Goal: Find specific page/section: Find specific page/section

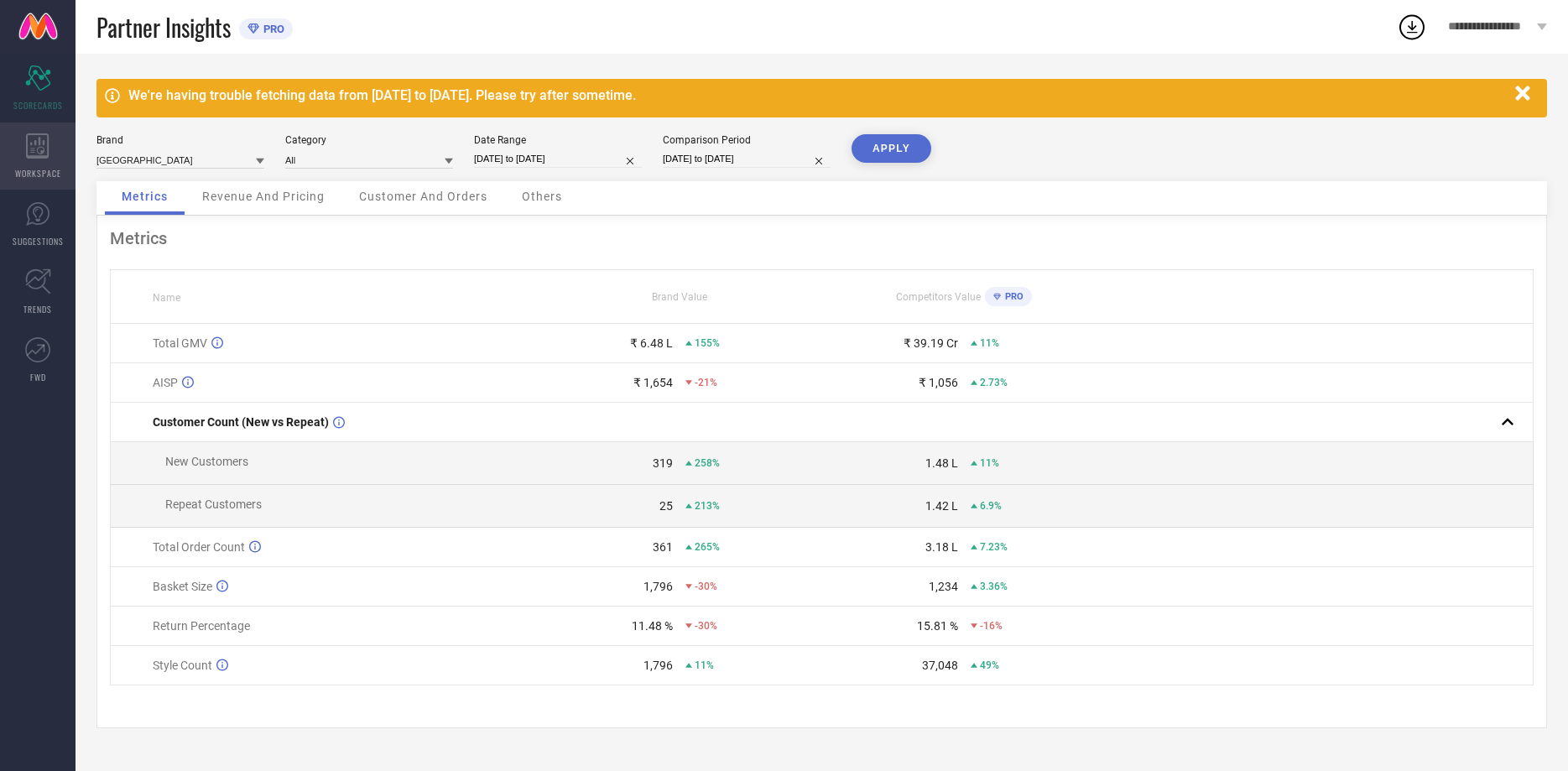
click at [36, 154] on icon at bounding box center [38, 146] width 24 height 25
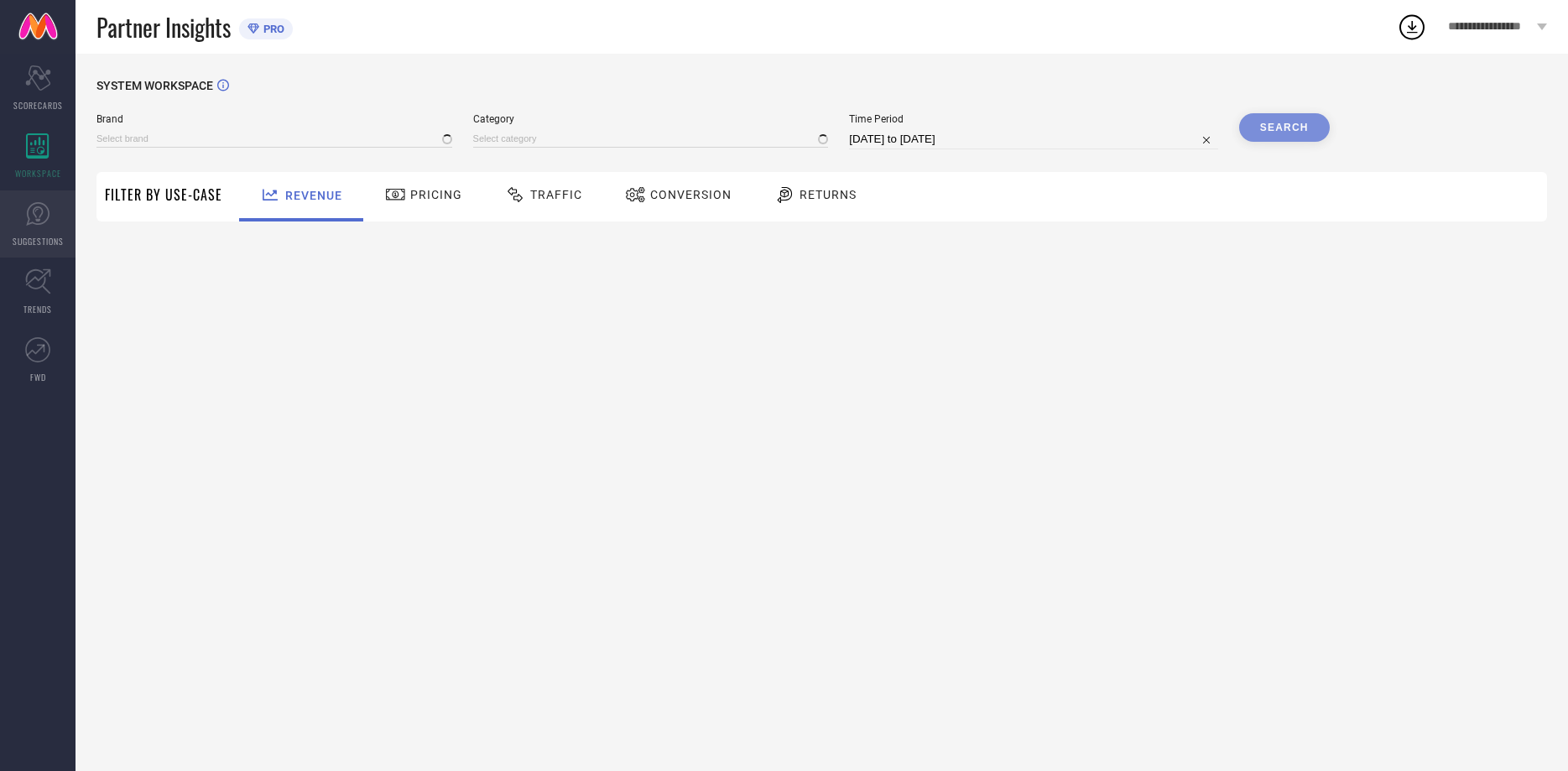
type input "[GEOGRAPHIC_DATA]"
type input "All"
click at [52, 220] on link "SUGGESTIONS" at bounding box center [37, 224] width 75 height 67
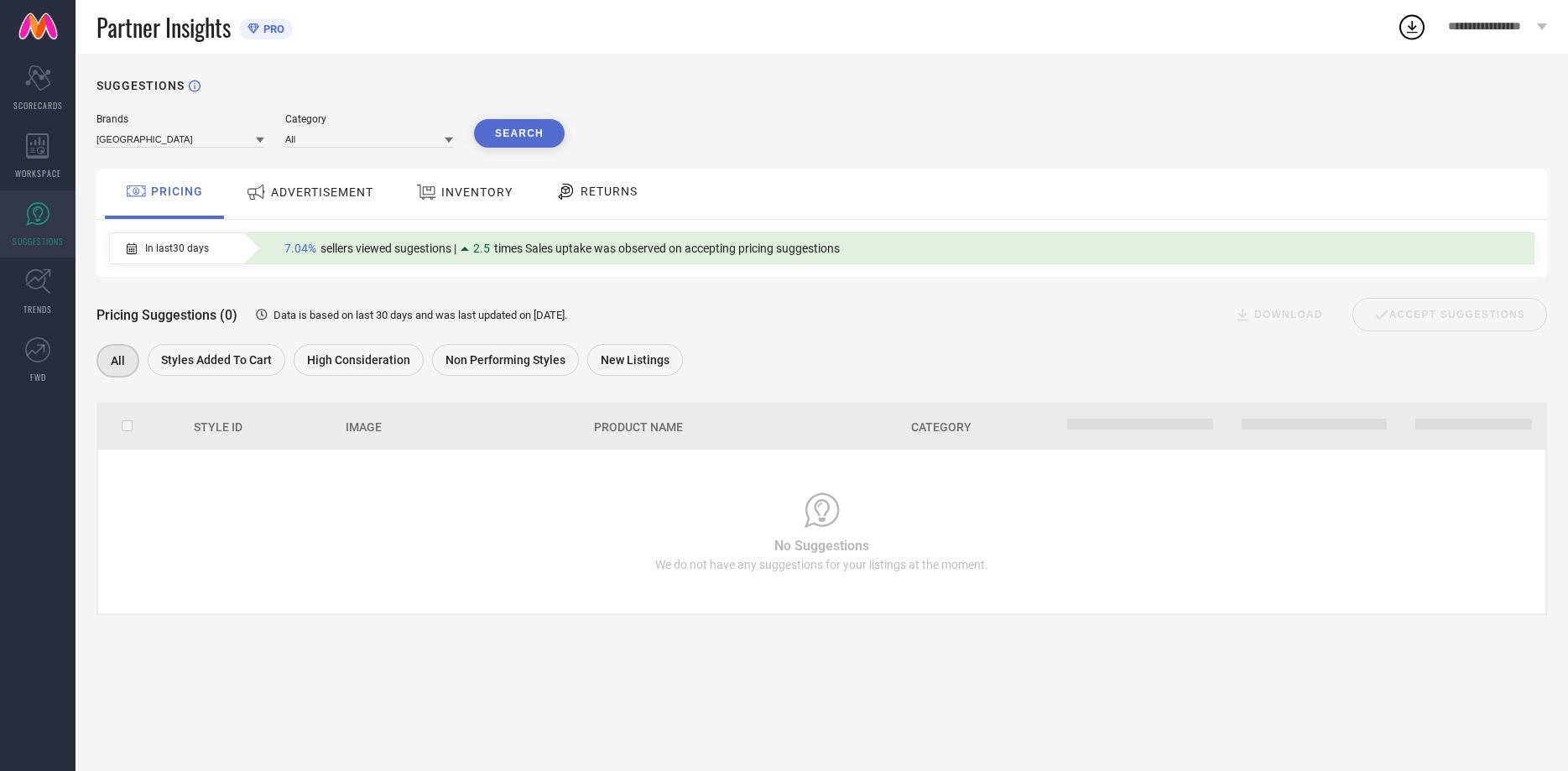
click at [308, 198] on span "ADVERTISEMENT" at bounding box center [322, 193] width 102 height 14
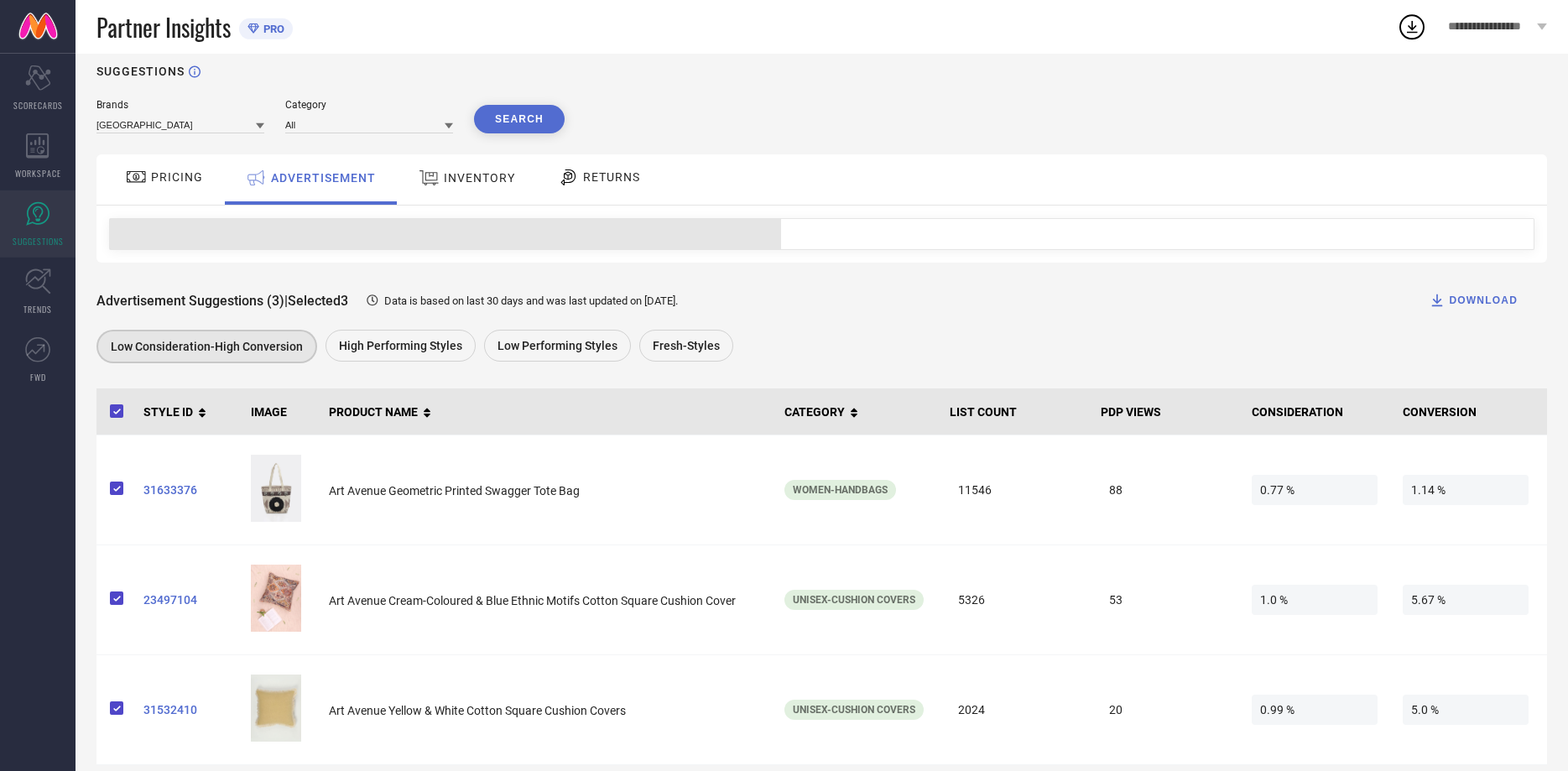
scroll to position [36, 0]
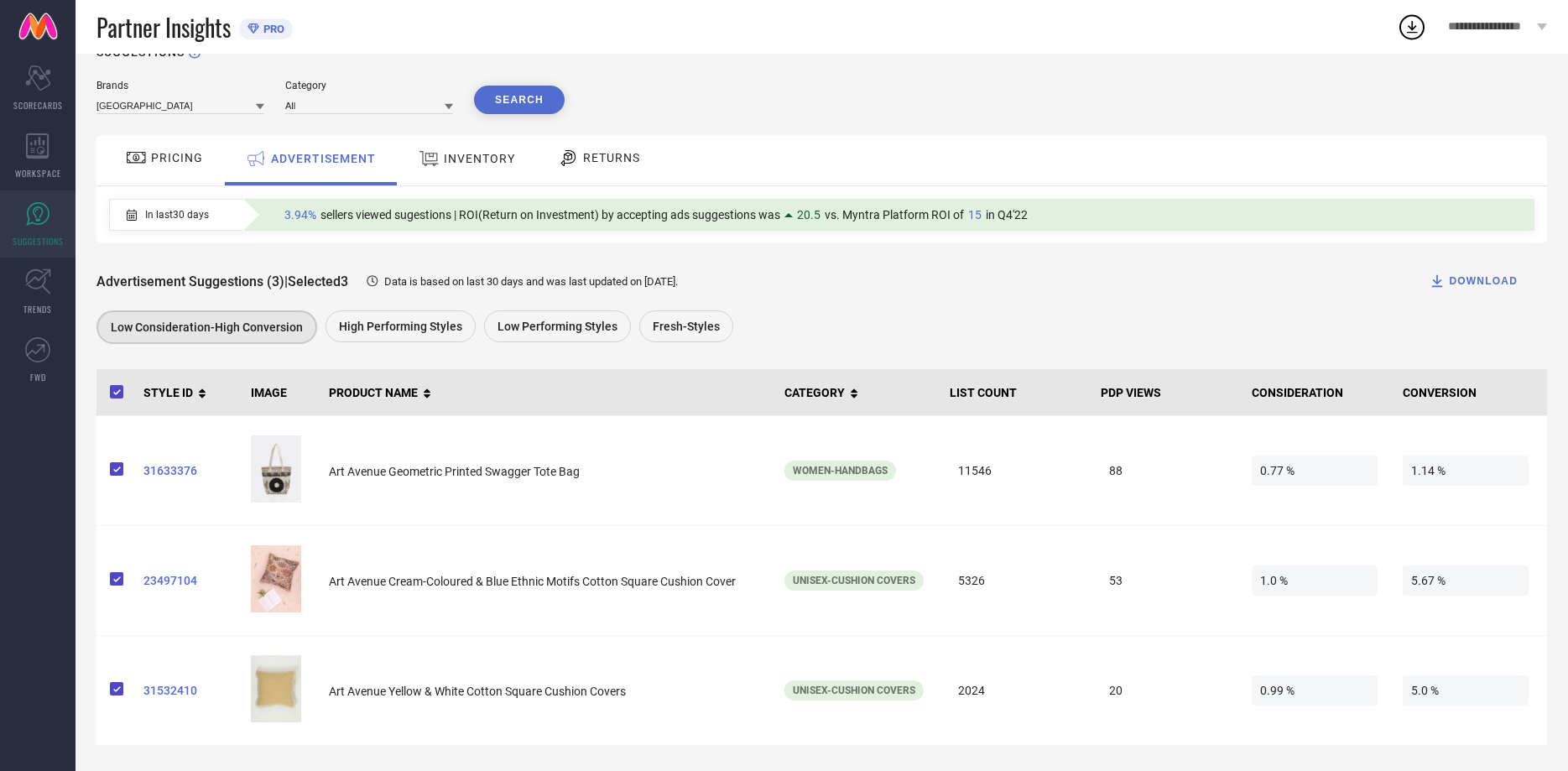
click at [429, 160] on icon at bounding box center [429, 159] width 19 height 15
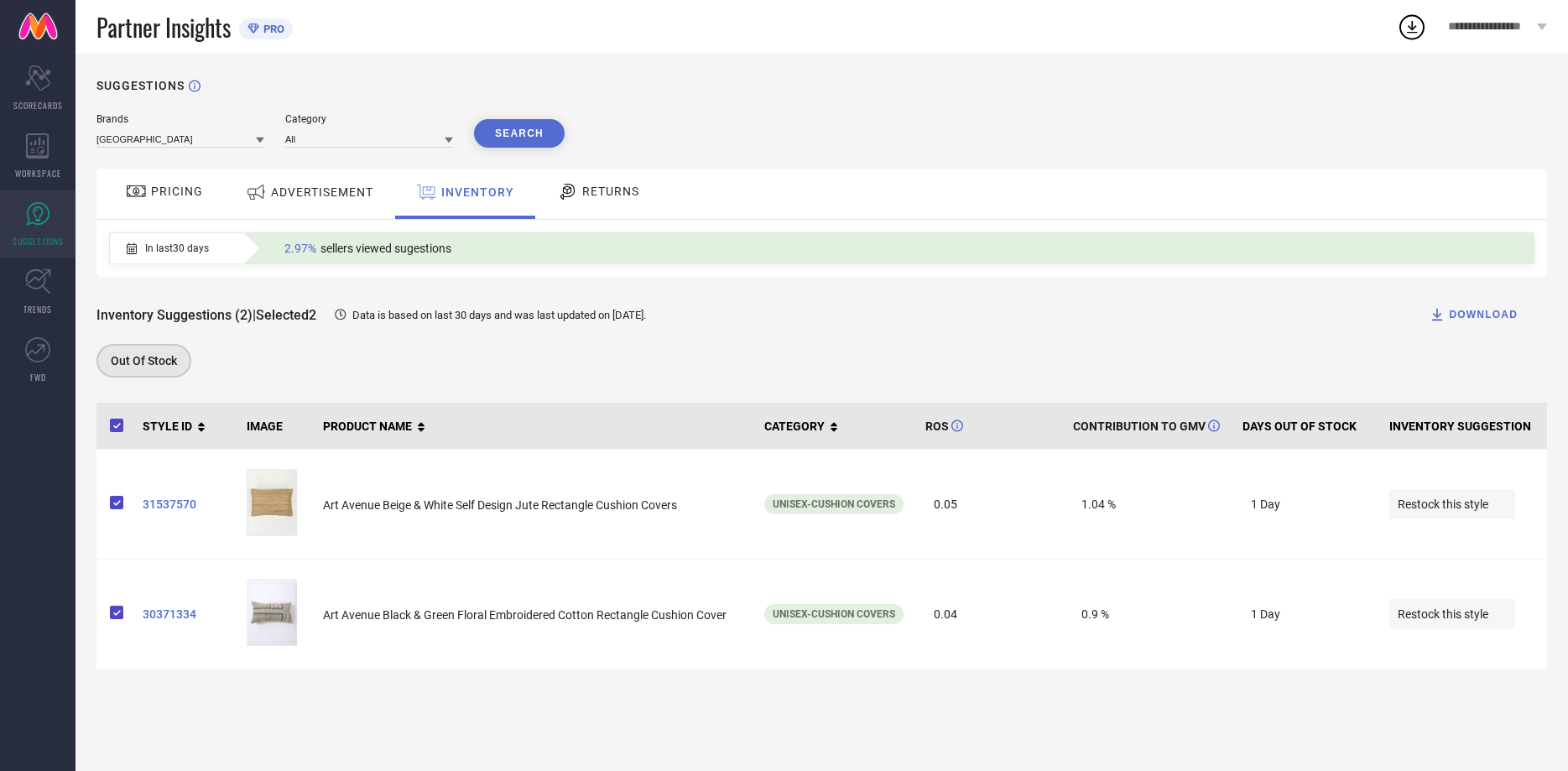
click at [584, 176] on div "RETURNS" at bounding box center [598, 194] width 124 height 51
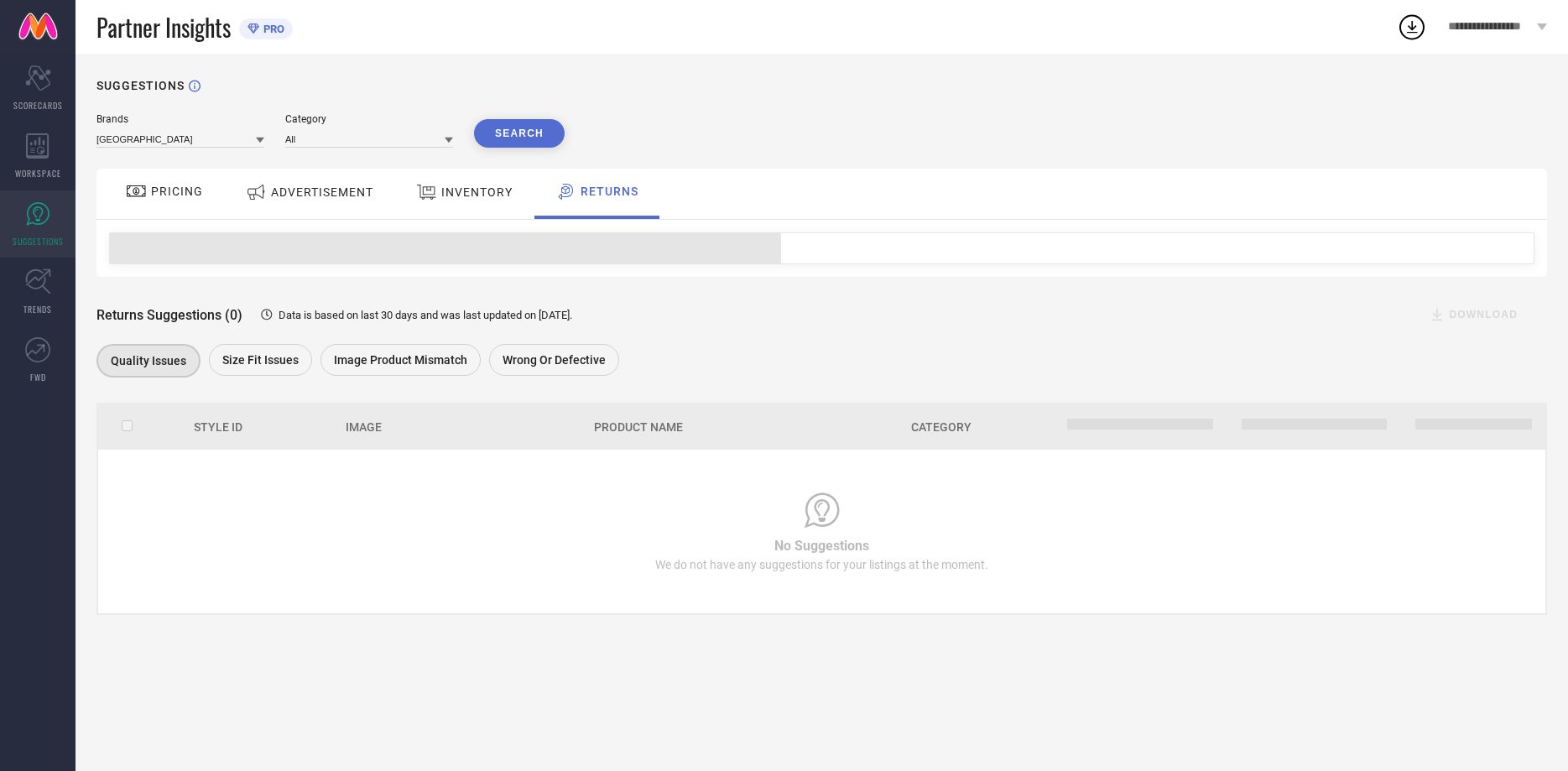
click at [213, 189] on div "PRICING" at bounding box center [164, 194] width 119 height 51
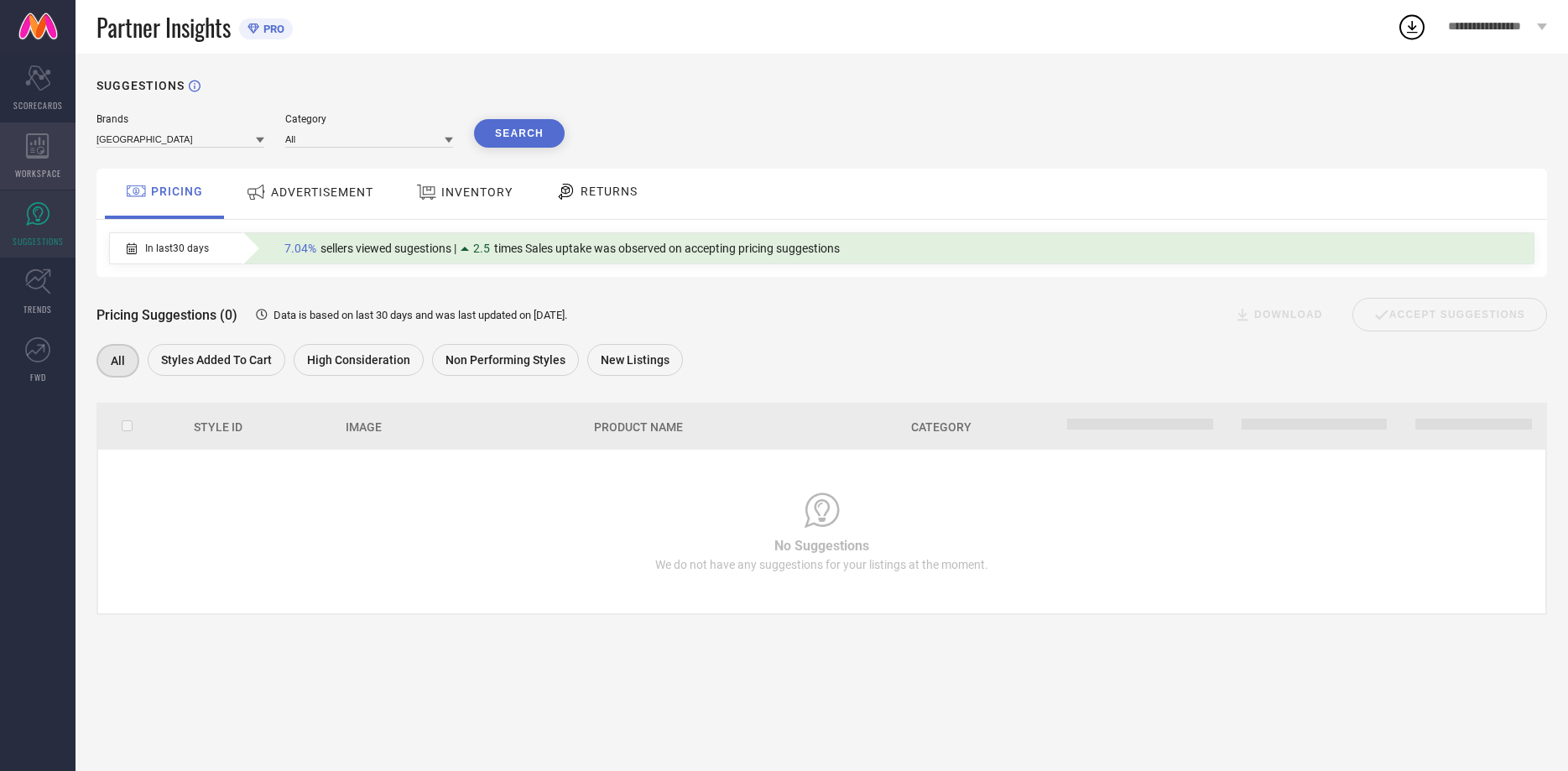
click at [38, 141] on icon at bounding box center [38, 146] width 24 height 25
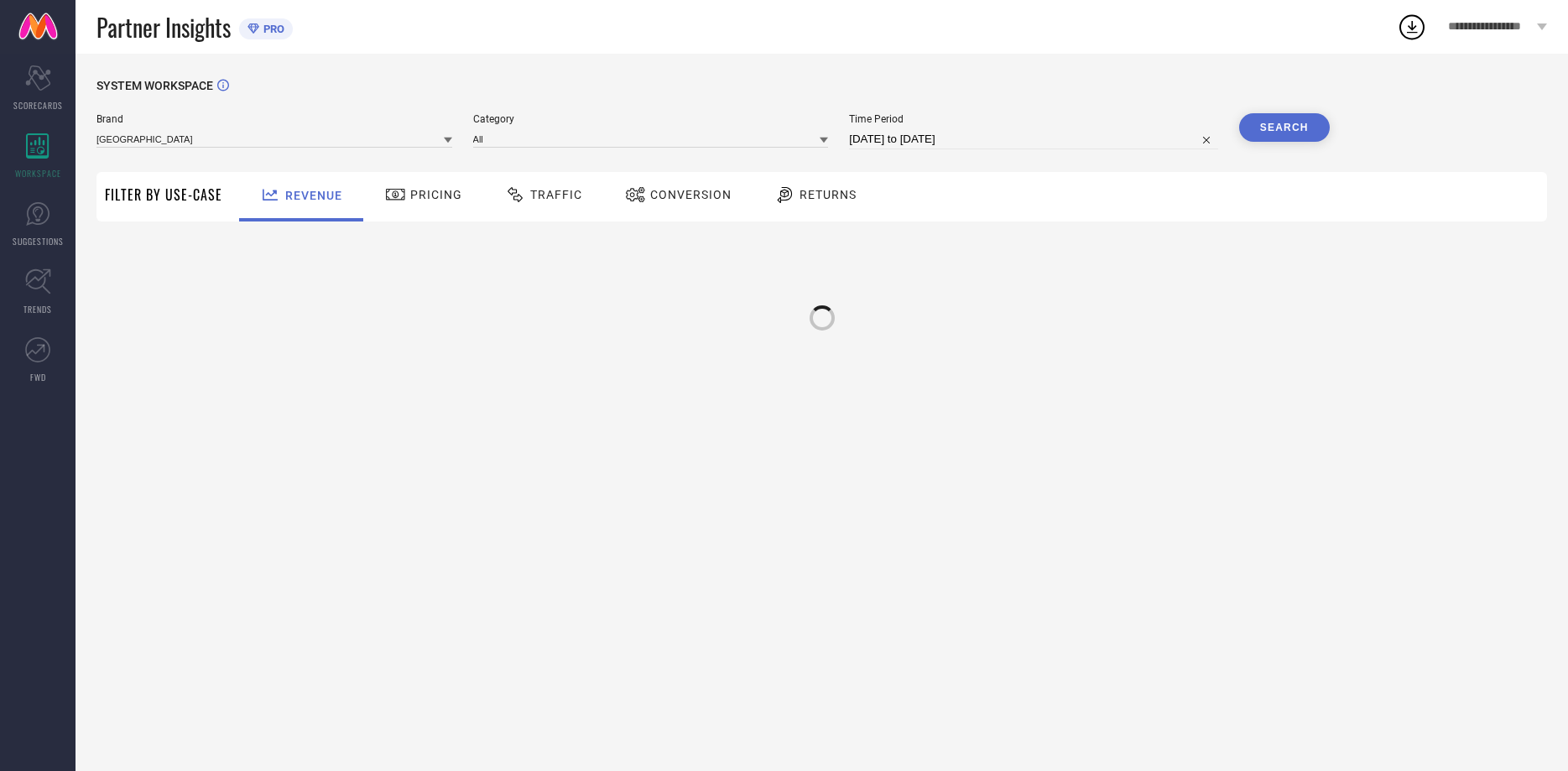
type input "[GEOGRAPHIC_DATA]"
type input "All"
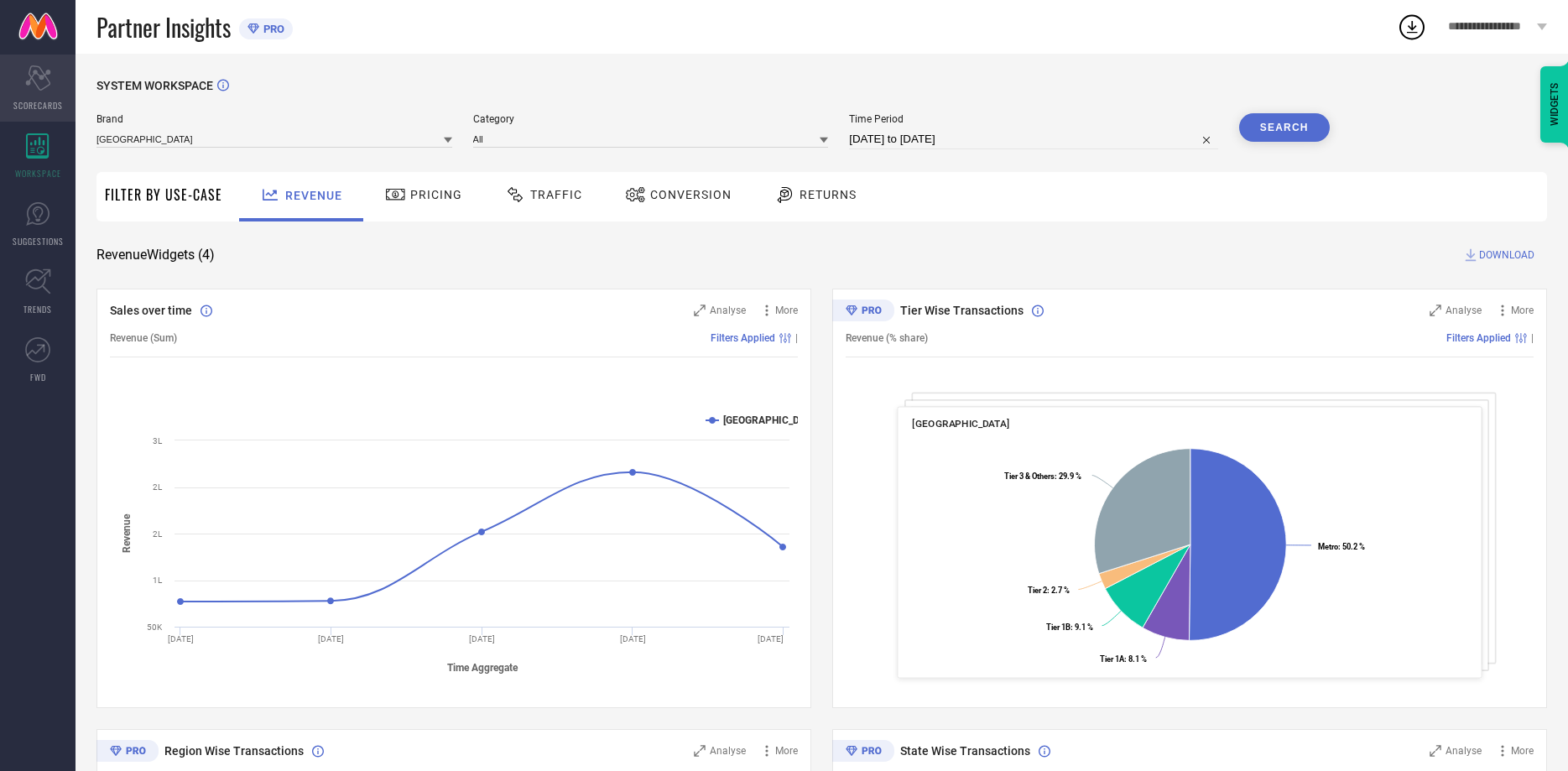
click at [68, 90] on div "Scorecard SCORECARDS" at bounding box center [37, 88] width 75 height 67
